Goal: Task Accomplishment & Management: Use online tool/utility

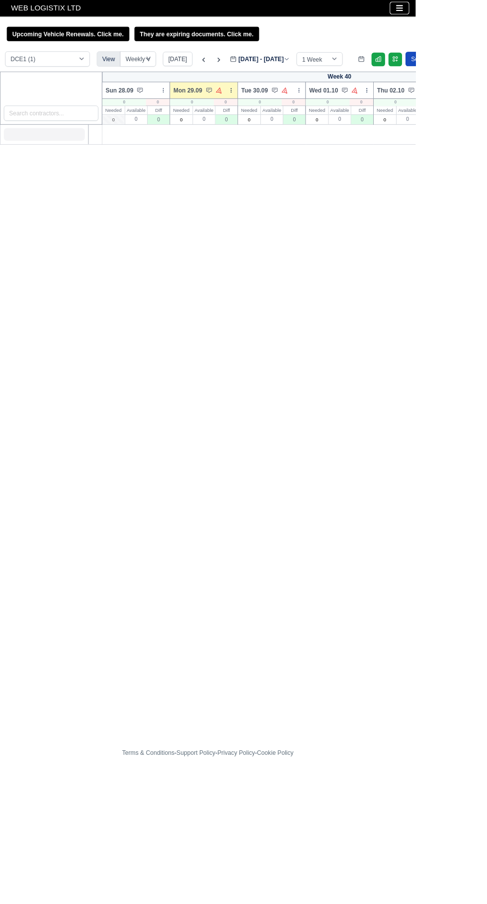
click at [468, 10] on icon "Toggle navigation" at bounding box center [468, 9] width 9 height 9
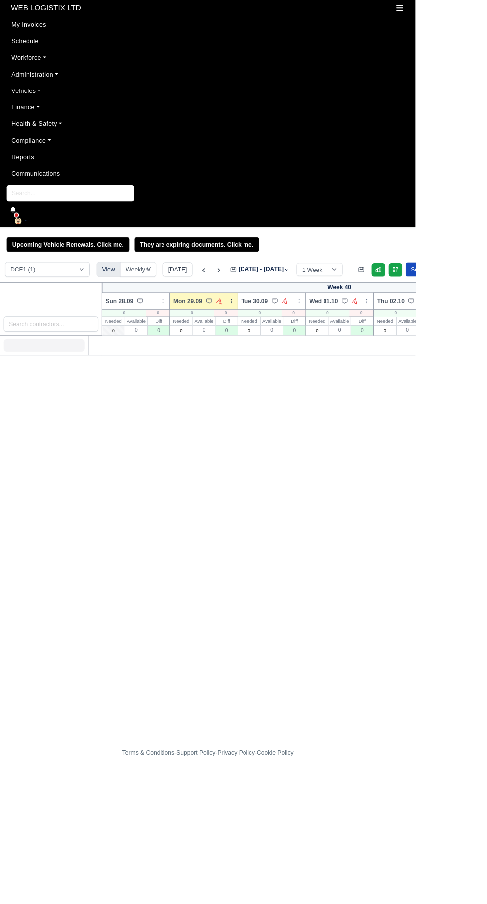
click at [35, 127] on link "Finance" at bounding box center [243, 125] width 471 height 19
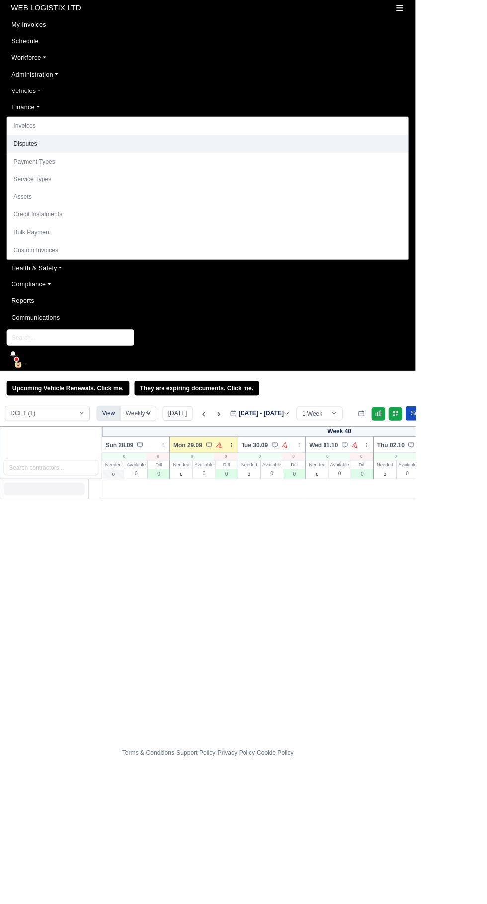
click at [54, 160] on link "Disputes" at bounding box center [243, 168] width 470 height 21
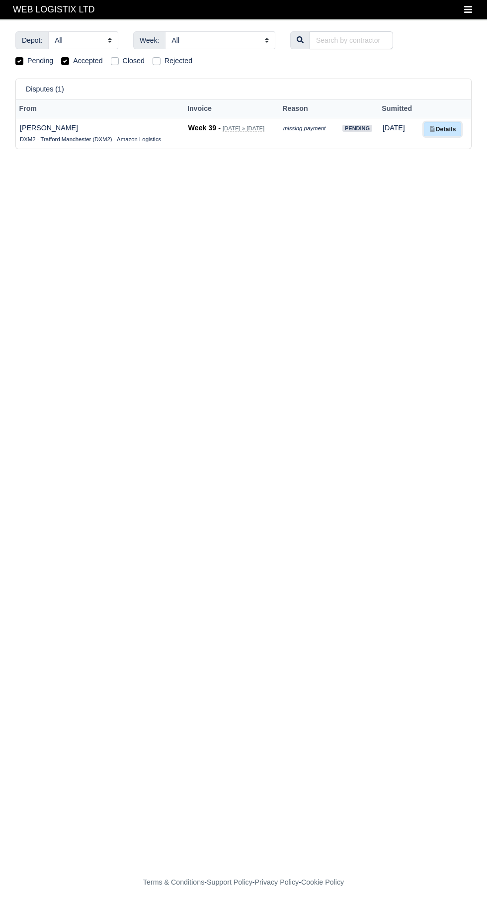
click at [435, 129] on icon at bounding box center [433, 129] width 4 height 6
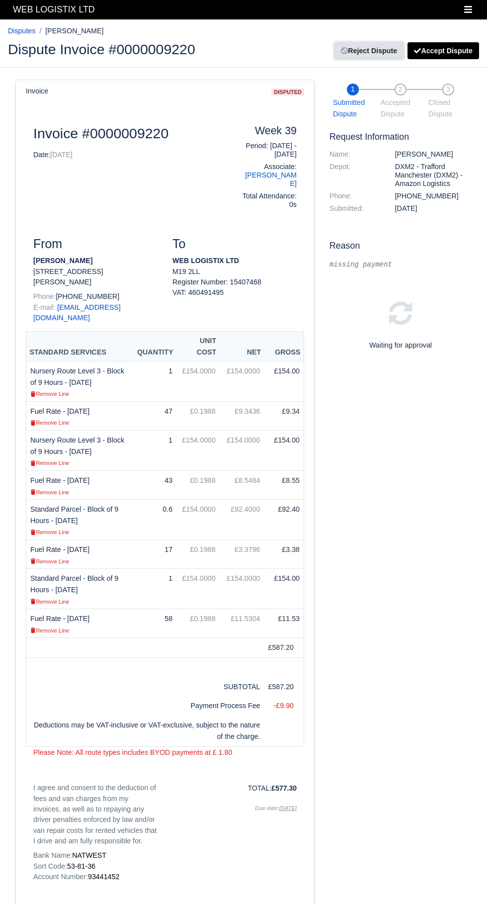
click at [365, 54] on link "Reject Dispute" at bounding box center [369, 50] width 69 height 17
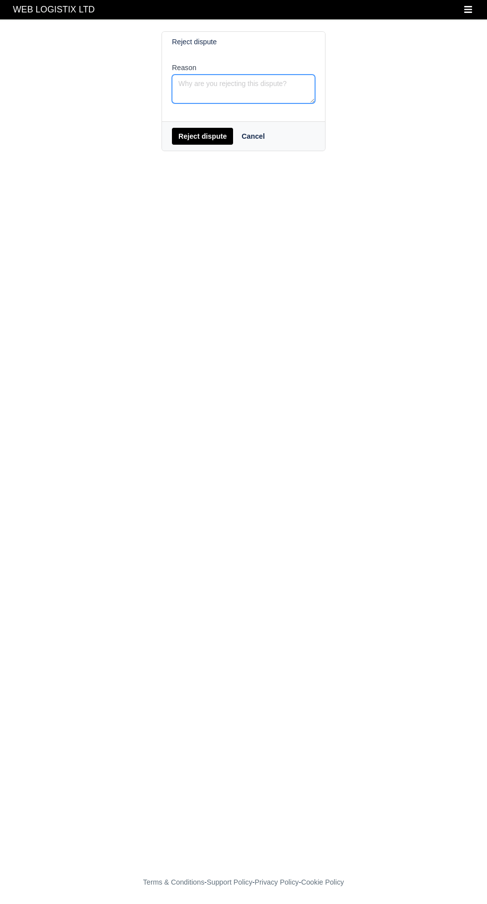
click at [247, 88] on textarea "Reason" at bounding box center [243, 89] width 143 height 29
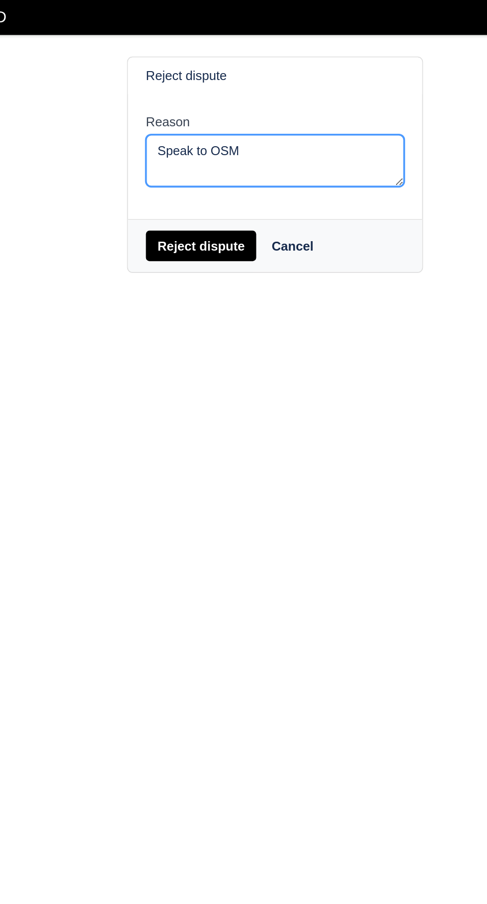
type textarea "Speak to OSM"
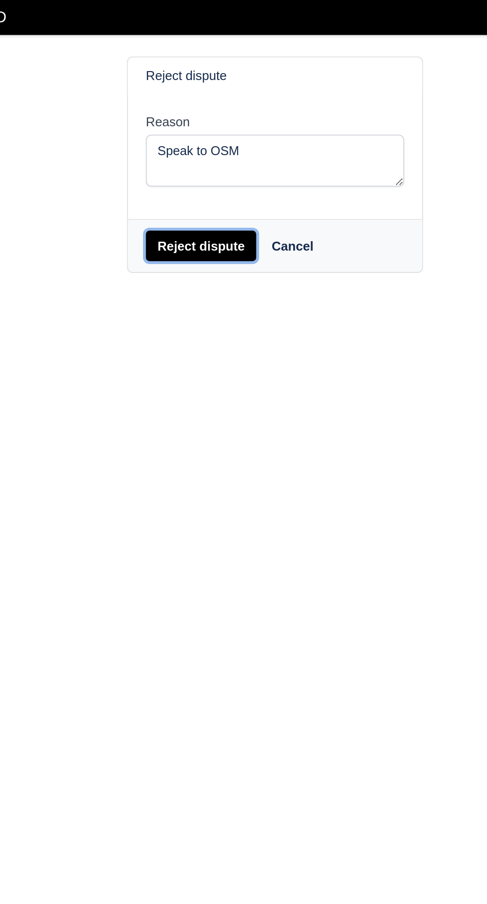
click at [192, 136] on button "Reject dispute" at bounding box center [202, 136] width 61 height 17
